Goal: Obtain resource: Obtain resource

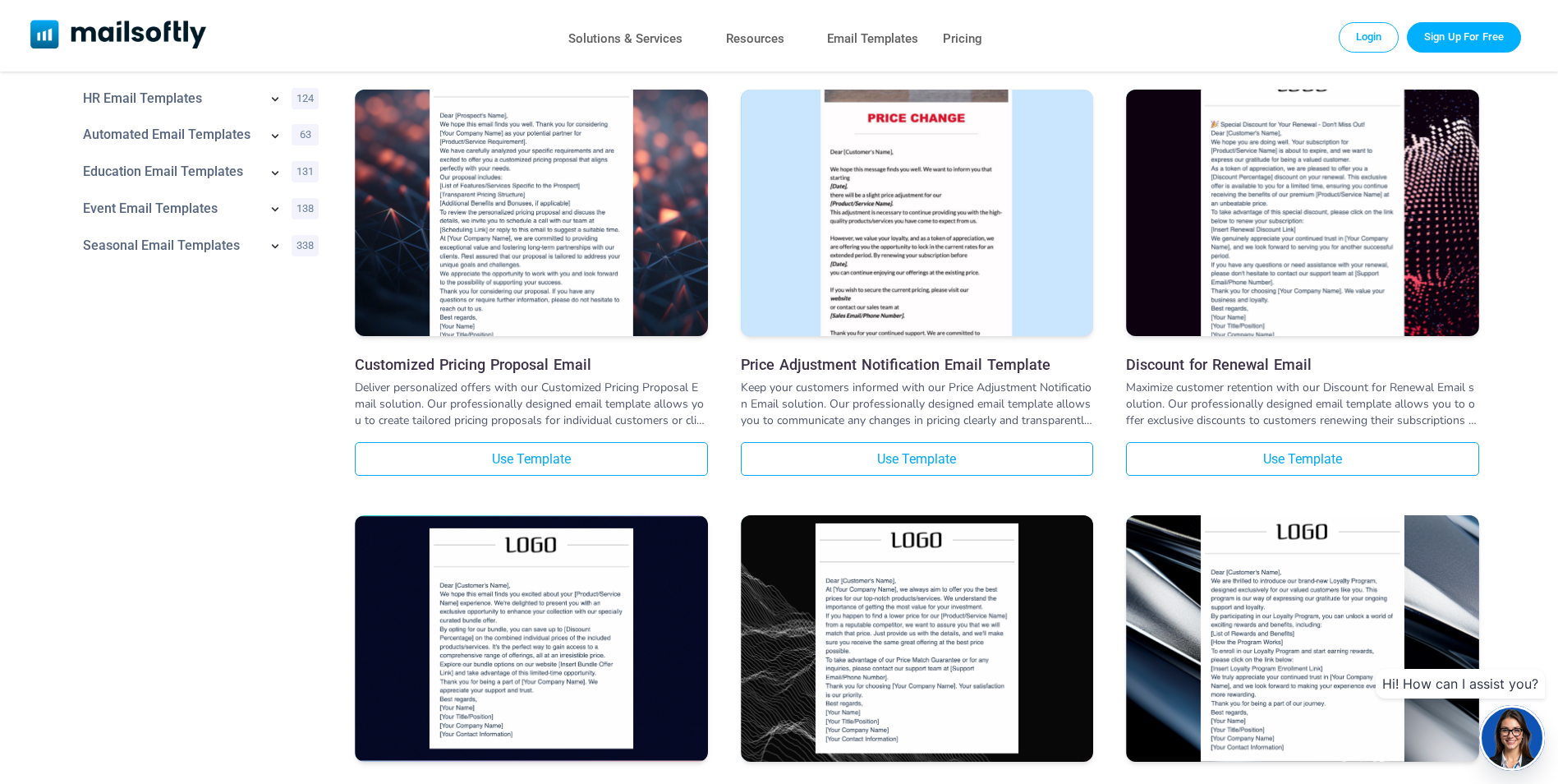
scroll to position [575, 0]
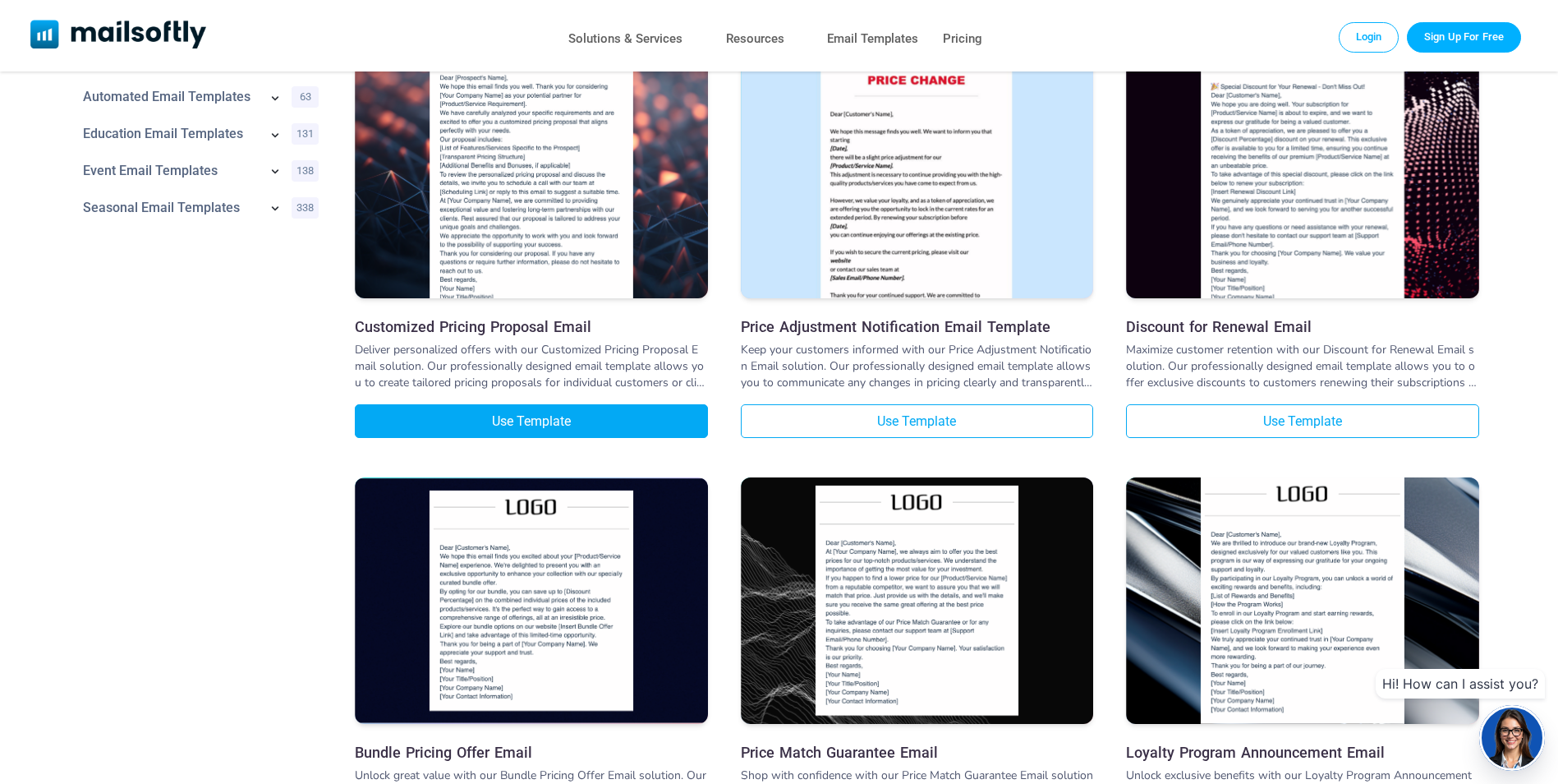
click at [561, 426] on link "Use Template" at bounding box center [532, 421] width 353 height 34
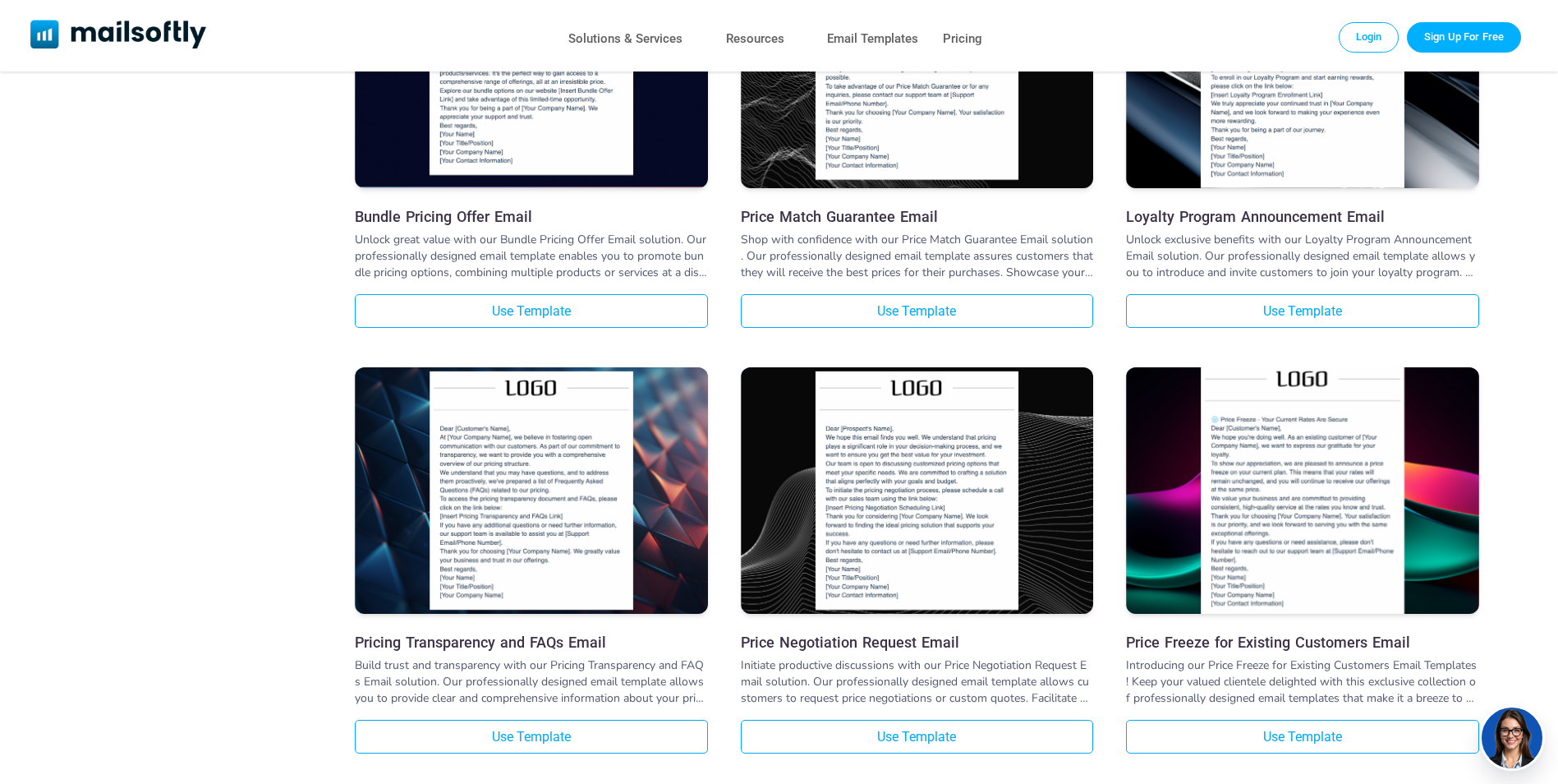
scroll to position [1314, 0]
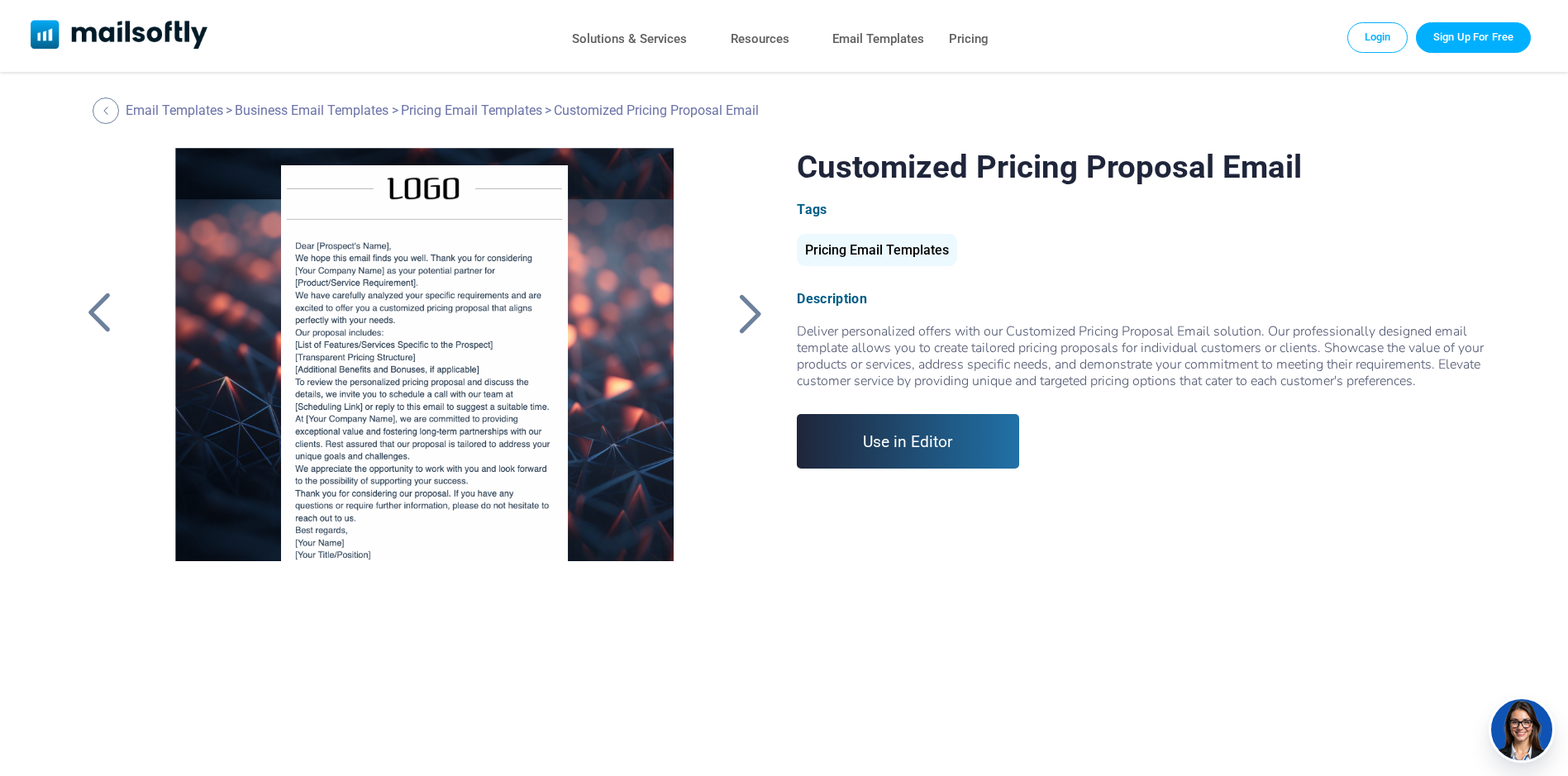
click at [912, 442] on link "Use in Editor" at bounding box center [908, 441] width 222 height 55
